Goal: Task Accomplishment & Management: Manage account settings

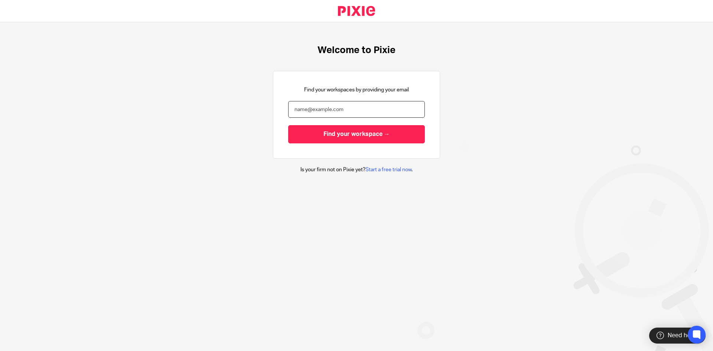
click at [305, 109] on input "email" at bounding box center [356, 109] width 137 height 17
type input "[PERSON_NAME][EMAIL_ADDRESS][DOMAIN_NAME]"
click at [316, 134] on input "Find your workspace →" at bounding box center [356, 134] width 137 height 18
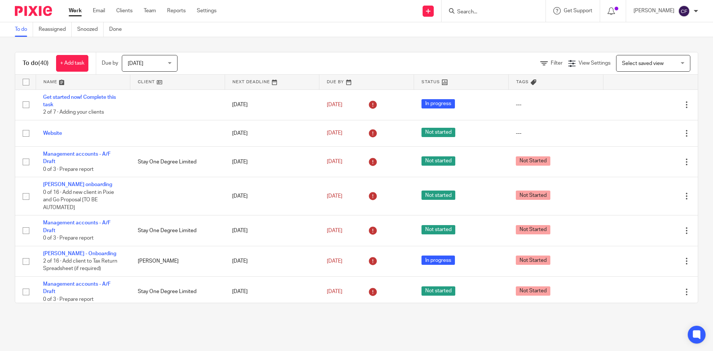
click at [120, 11] on link "Clients" at bounding box center [124, 10] width 16 height 7
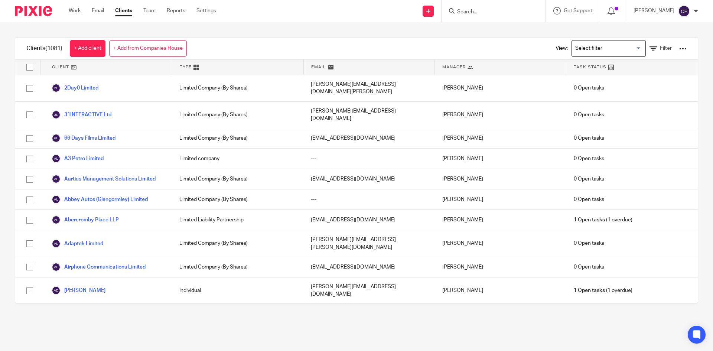
click at [599, 54] on input "Search for option" at bounding box center [607, 48] width 69 height 13
click at [590, 63] on li "[DATE]" at bounding box center [609, 64] width 74 height 10
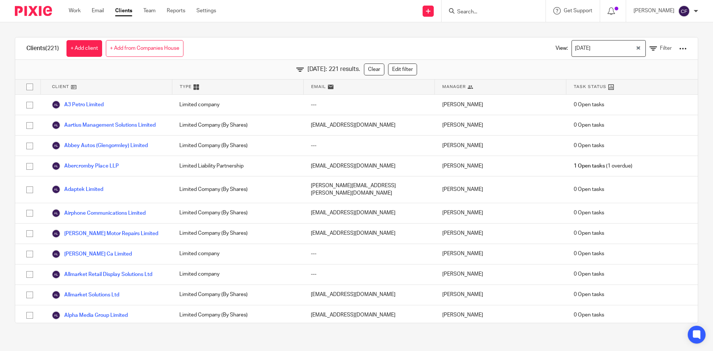
click at [679, 49] on div at bounding box center [682, 48] width 7 height 7
click at [618, 89] on link "Export clients to CSV file" at bounding box center [622, 87] width 103 height 11
click at [679, 49] on div at bounding box center [682, 48] width 7 height 7
click at [514, 46] on div "Clients (221) + Add client + Add from Companies House View: Dec 25 Loading... F…" at bounding box center [356, 49] width 682 height 22
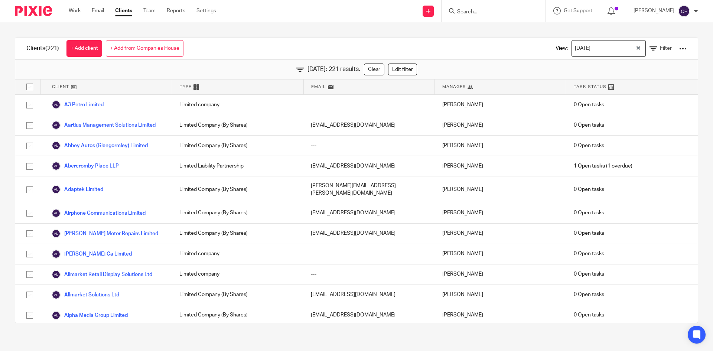
click at [123, 10] on link "Clients" at bounding box center [123, 10] width 17 height 7
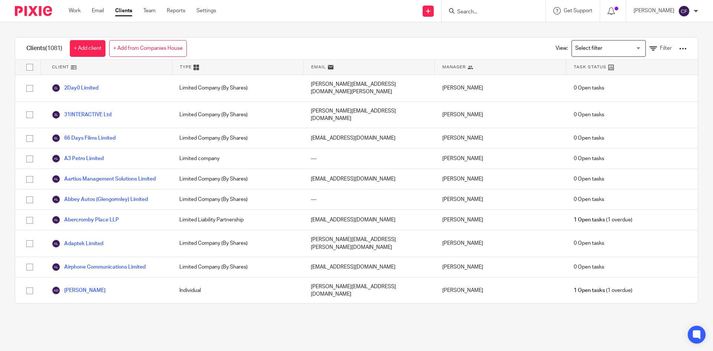
click at [679, 48] on div at bounding box center [682, 48] width 7 height 7
click at [622, 77] on link "Update dates using Companies House" at bounding box center [622, 76] width 103 height 11
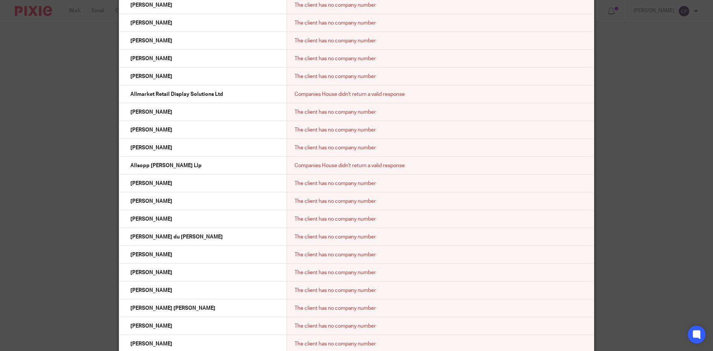
scroll to position [12212, 0]
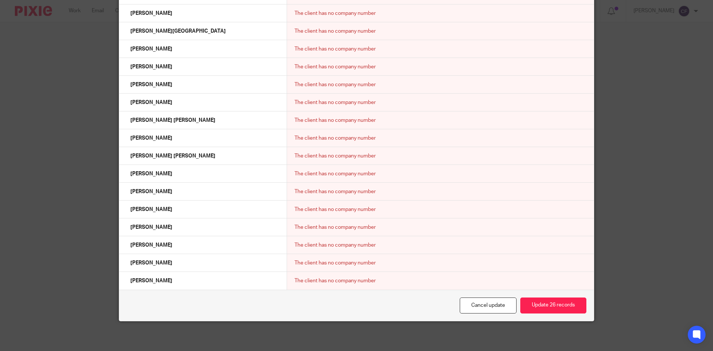
click at [557, 311] on button "Update 26 records" at bounding box center [553, 305] width 66 height 16
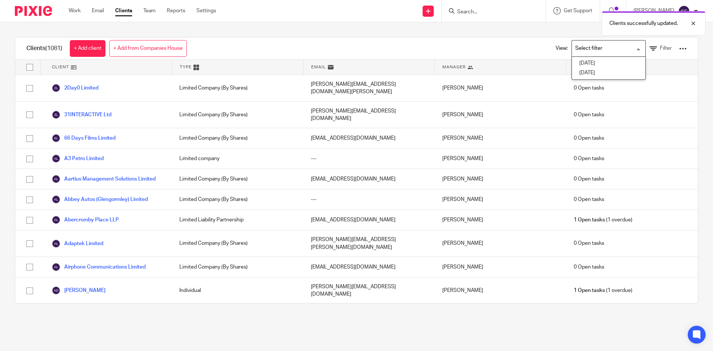
click at [599, 53] on input "Search for option" at bounding box center [607, 48] width 69 height 13
click at [593, 65] on li "[DATE]" at bounding box center [609, 64] width 74 height 10
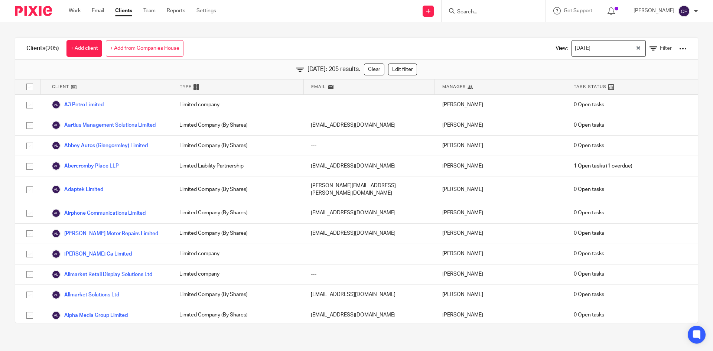
click at [593, 52] on input "Search for option" at bounding box center [614, 48] width 42 height 13
click at [588, 63] on li "[DATE]" at bounding box center [609, 64] width 74 height 10
click at [679, 48] on div at bounding box center [682, 48] width 7 height 7
click at [611, 89] on link "Export clients to CSV file" at bounding box center [622, 87] width 103 height 11
